Goal: Check status: Check status

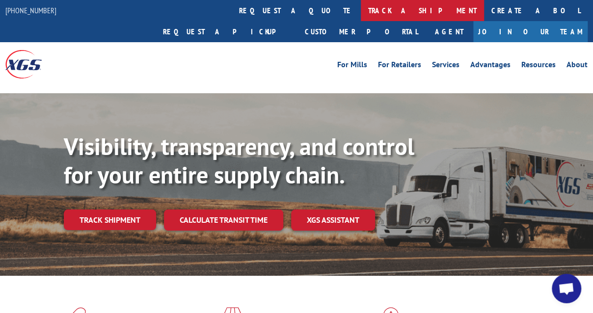
click at [361, 14] on link "track a shipment" at bounding box center [422, 10] width 123 height 21
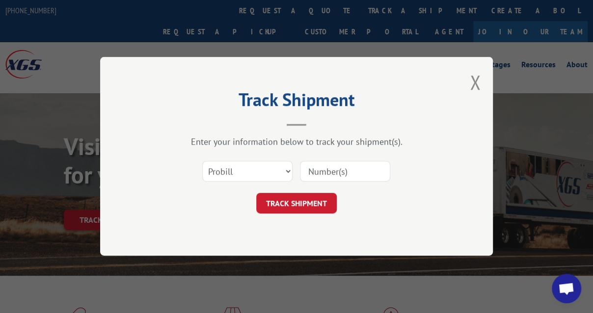
click at [314, 172] on input at bounding box center [345, 171] width 90 height 21
type input "176111"
drag, startPoint x: 314, startPoint y: 172, endPoint x: 302, endPoint y: 201, distance: 30.8
click at [302, 201] on button "TRACK SHIPMENT" at bounding box center [296, 203] width 80 height 21
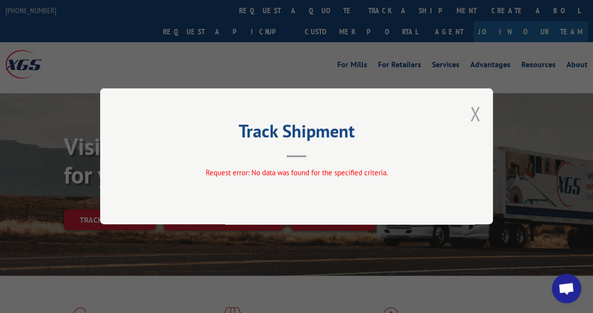
click at [477, 111] on button "Close modal" at bounding box center [475, 114] width 11 height 26
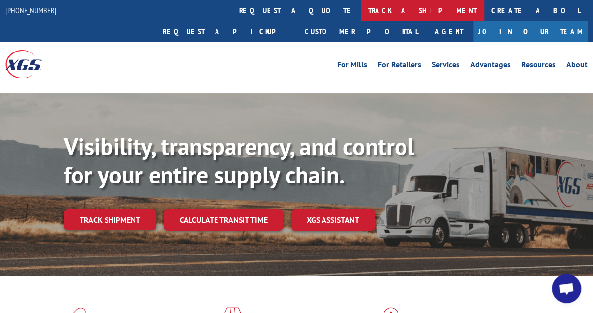
click at [361, 7] on link "track a shipment" at bounding box center [422, 10] width 123 height 21
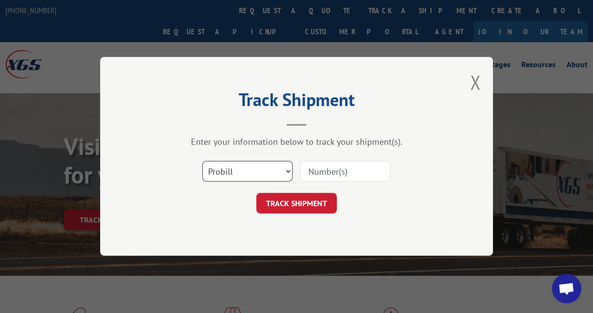
click at [290, 174] on select "Select category... Probill BOL PO" at bounding box center [247, 171] width 90 height 21
select select "po"
click at [202, 161] on select "Select category... Probill BOL PO" at bounding box center [247, 171] width 90 height 21
click at [310, 171] on input at bounding box center [345, 171] width 90 height 21
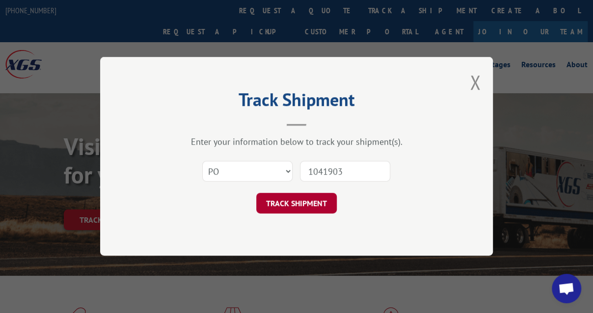
type input "1041903"
click at [303, 209] on button "TRACK SHIPMENT" at bounding box center [296, 203] width 80 height 21
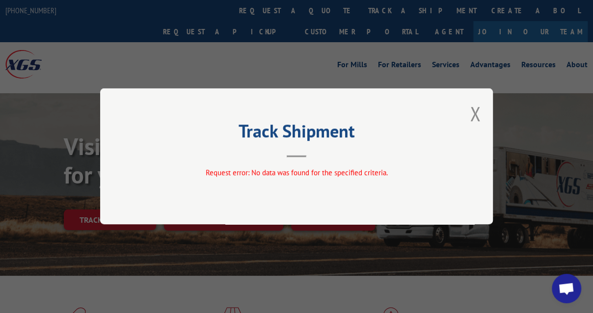
click at [469, 114] on div "Track Shipment Request error: No data was found for the specified criteria." at bounding box center [296, 156] width 393 height 136
click at [475, 116] on button "Close modal" at bounding box center [475, 114] width 11 height 26
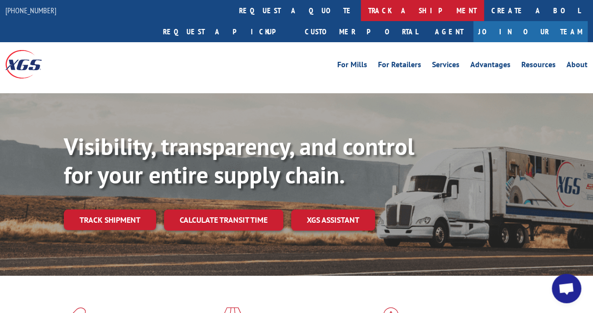
click at [361, 14] on link "track a shipment" at bounding box center [422, 10] width 123 height 21
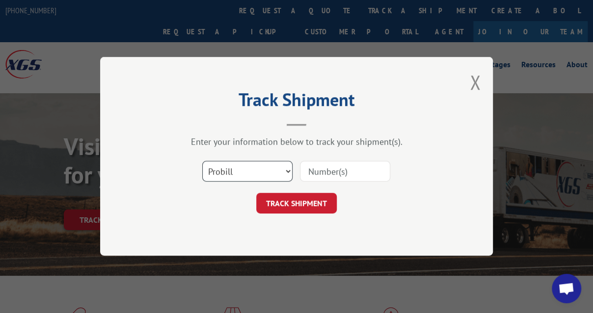
click at [288, 171] on select "Select category... Probill BOL PO" at bounding box center [247, 171] width 90 height 21
select select "po"
click at [202, 161] on select "Select category... Probill BOL PO" at bounding box center [247, 171] width 90 height 21
click at [332, 172] on input at bounding box center [345, 171] width 90 height 21
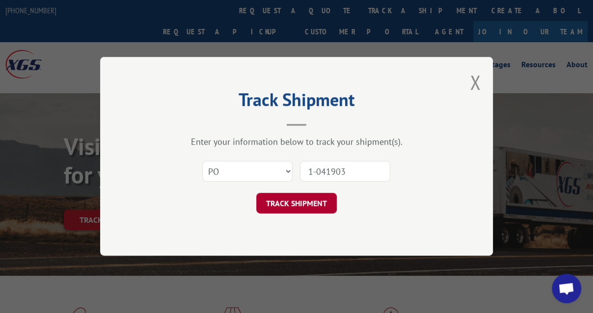
type input "1-041903"
click at [294, 206] on button "TRACK SHIPMENT" at bounding box center [296, 203] width 80 height 21
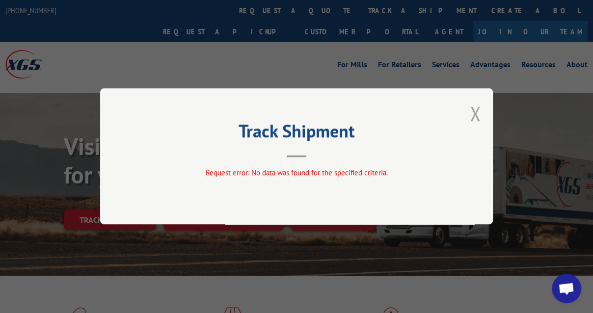
click at [470, 114] on button "Close modal" at bounding box center [475, 114] width 11 height 26
